Goal: Task Accomplishment & Management: Manage account settings

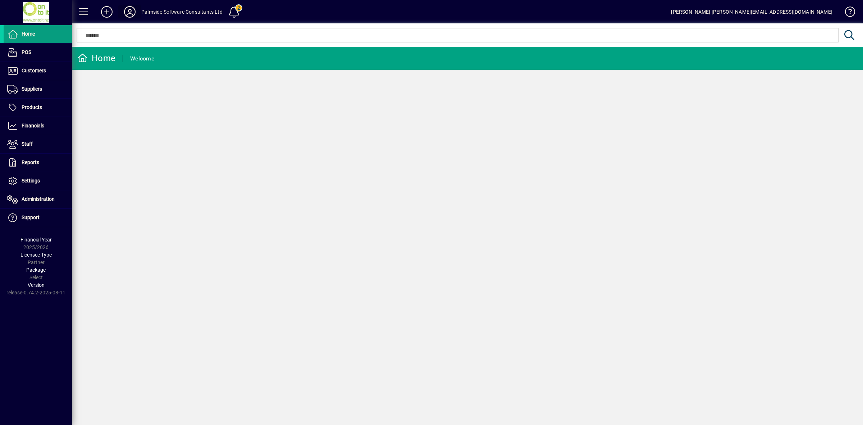
click at [131, 10] on icon at bounding box center [130, 12] width 14 height 12
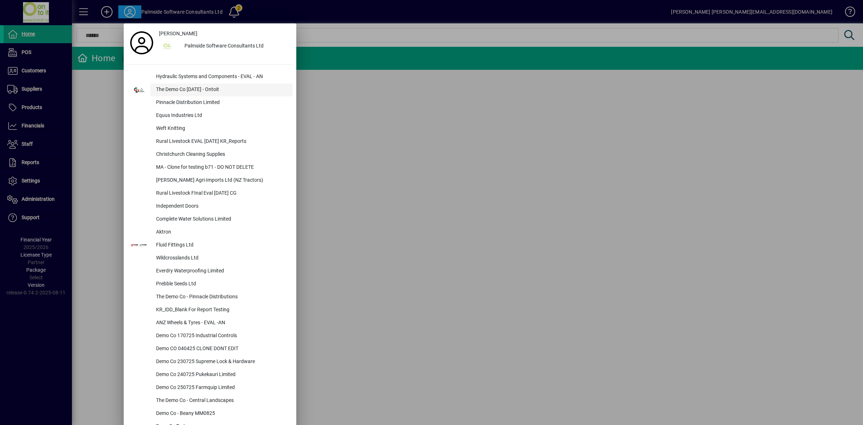
click at [177, 89] on div "The Demo Co [DATE] - Ontoit" at bounding box center [221, 89] width 142 height 13
